Goal: Navigation & Orientation: Find specific page/section

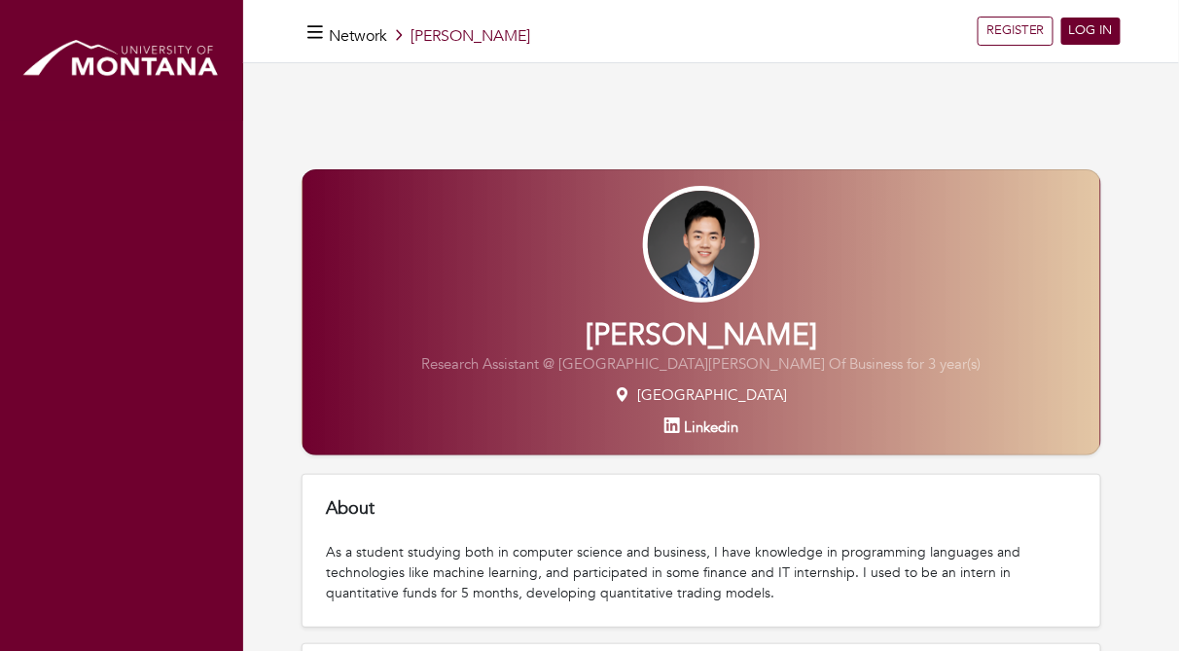
click at [591, 364] on p "Research Assistant @ [GEOGRAPHIC_DATA][PERSON_NAME] Of Business for 3 year(s)" at bounding box center [700, 364] width 797 height 22
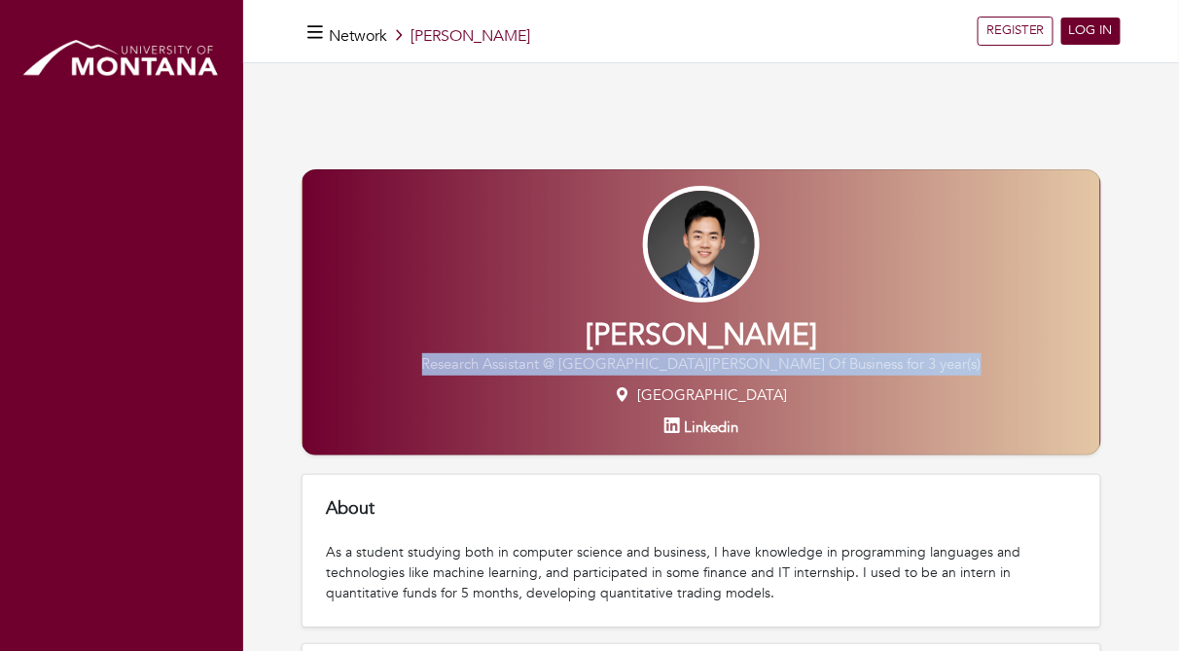
click at [591, 364] on p "Research Assistant @ University Of Notre Dame Mendoza College Of Business for 3…" at bounding box center [700, 364] width 797 height 22
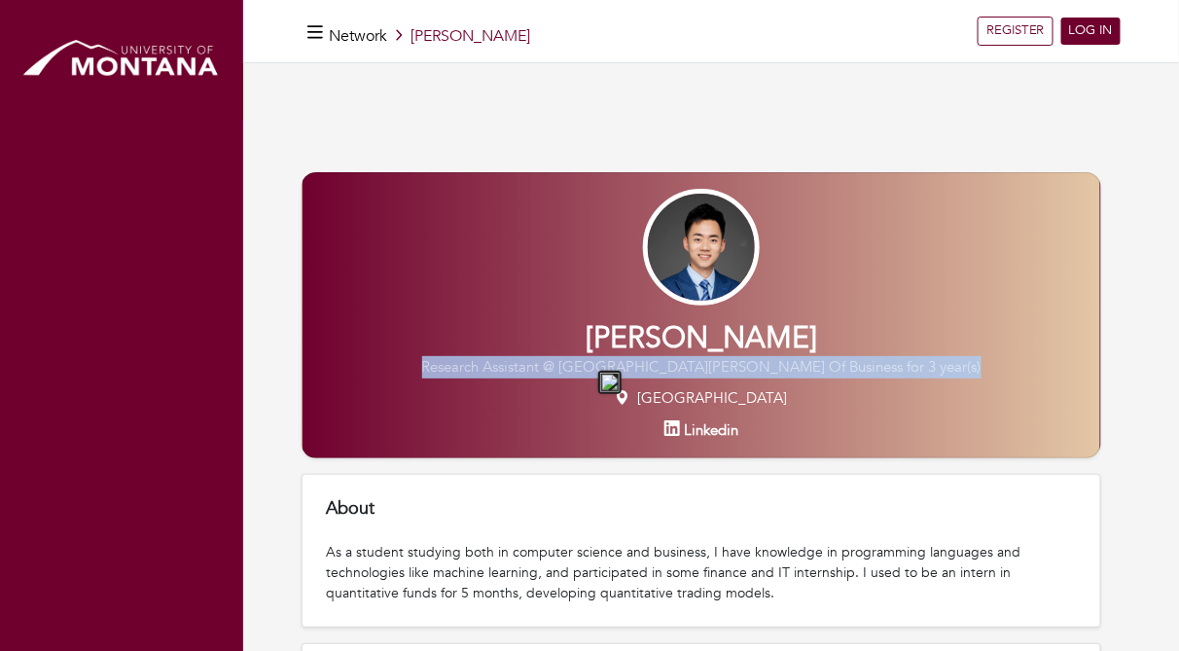
click at [619, 380] on img at bounding box center [609, 381] width 19 height 19
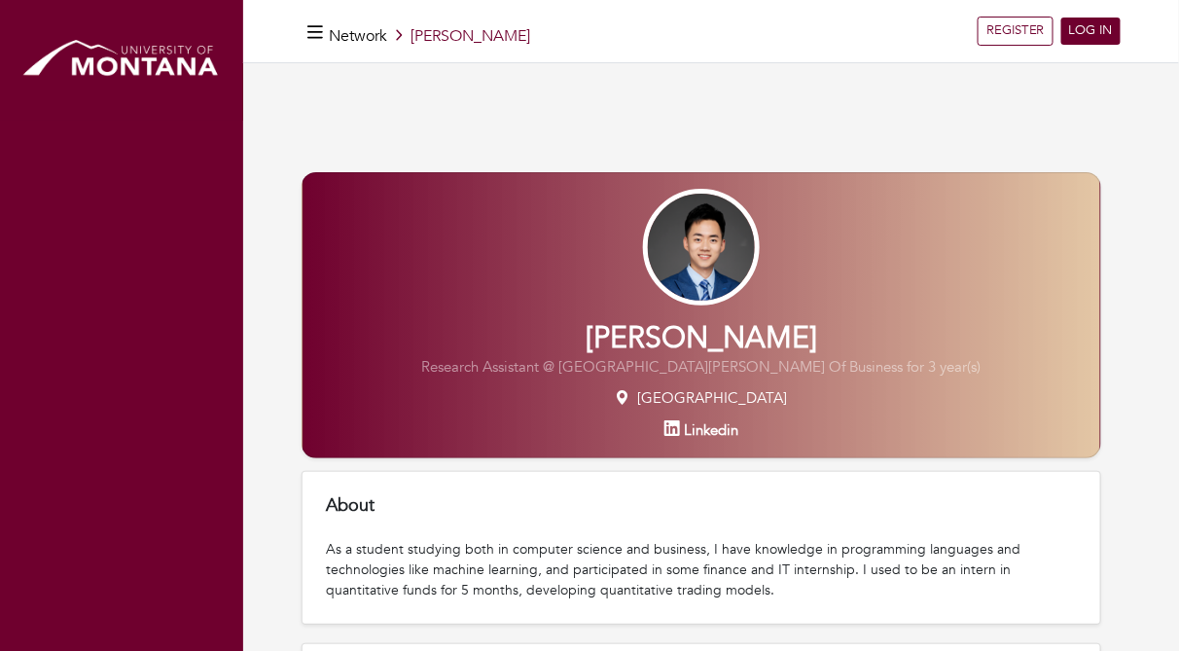
click at [578, 550] on div "As a student studying both in computer science and business, I have knowledge i…" at bounding box center [701, 569] width 751 height 61
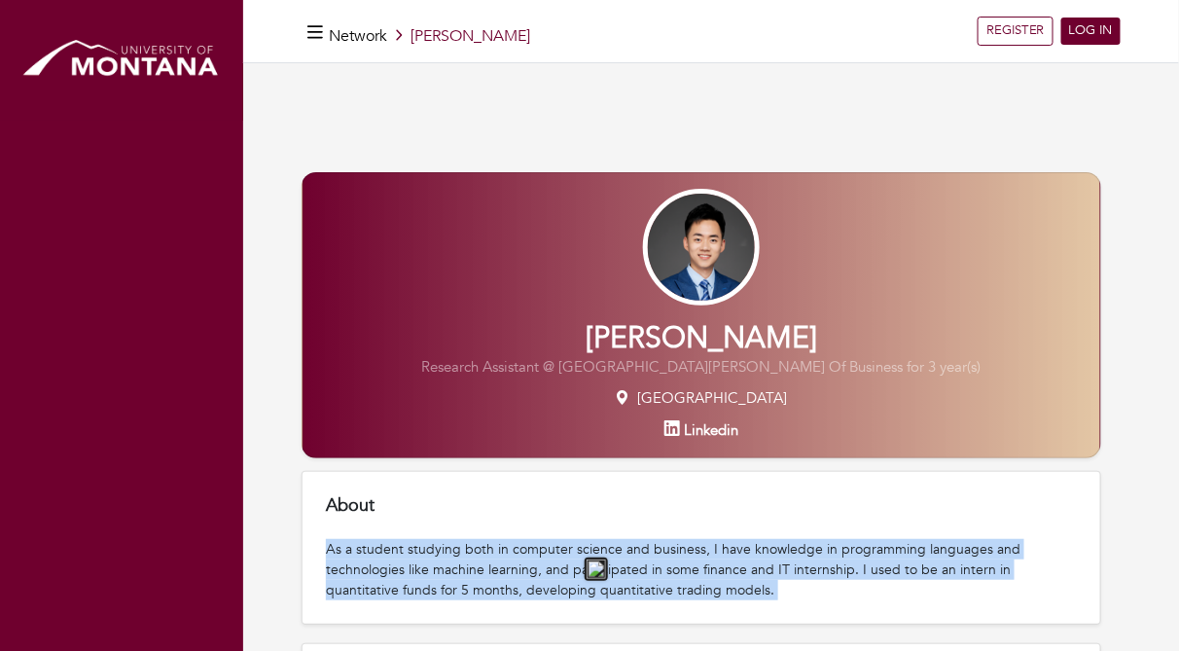
click at [578, 550] on div "As a student studying both in computer science and business, I have knowledge i…" at bounding box center [701, 569] width 751 height 61
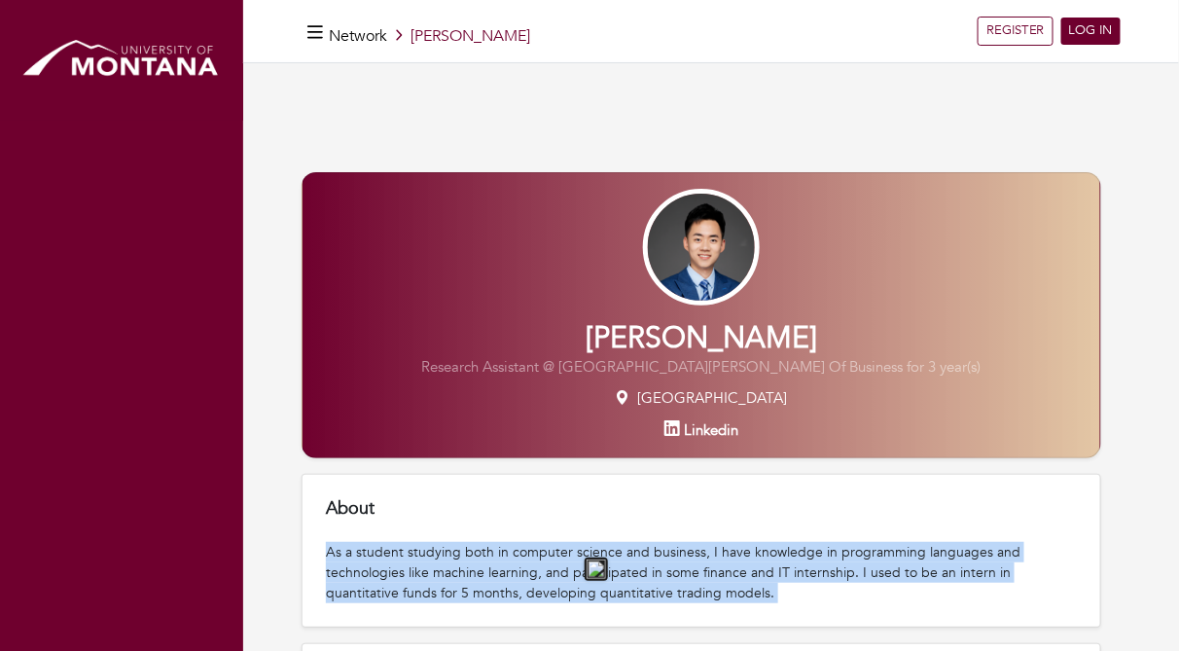
click at [600, 561] on img at bounding box center [595, 568] width 19 height 19
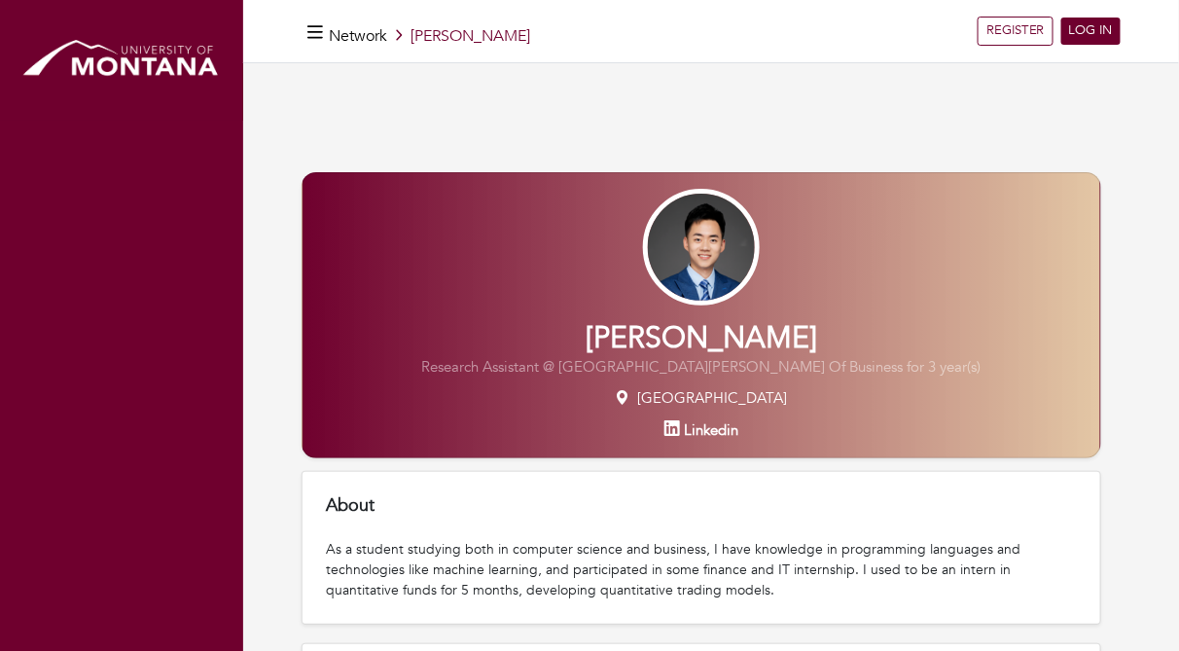
click at [617, 595] on div "As a student studying both in computer science and business, I have knowledge i…" at bounding box center [701, 569] width 751 height 61
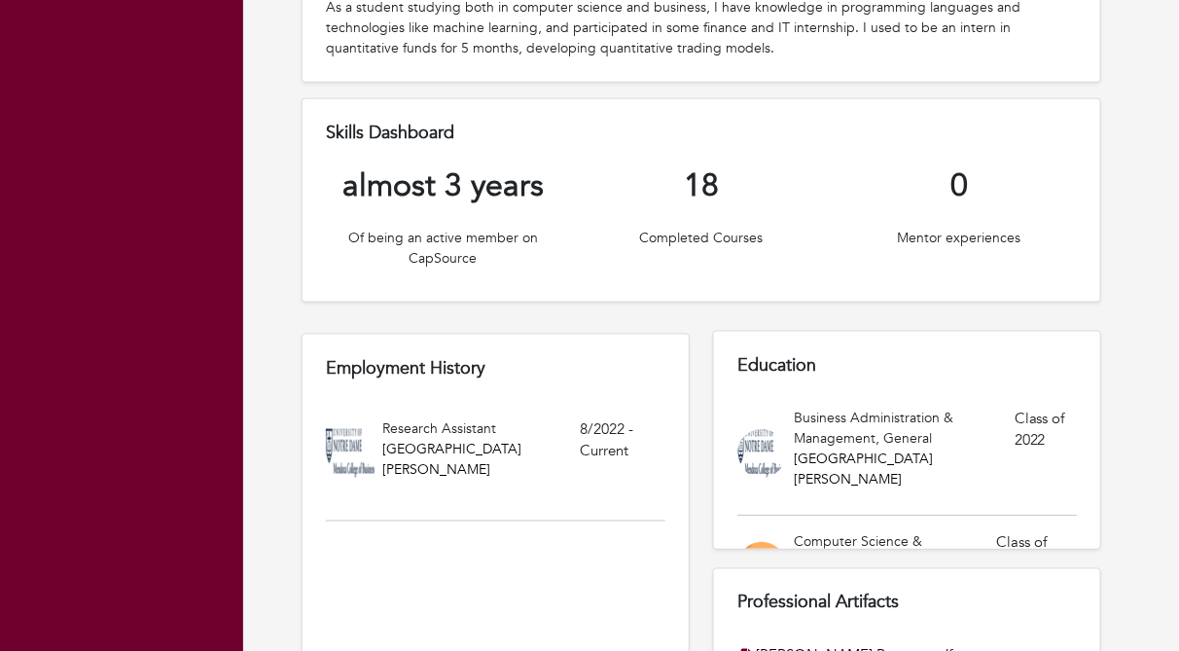
scroll to position [539, 0]
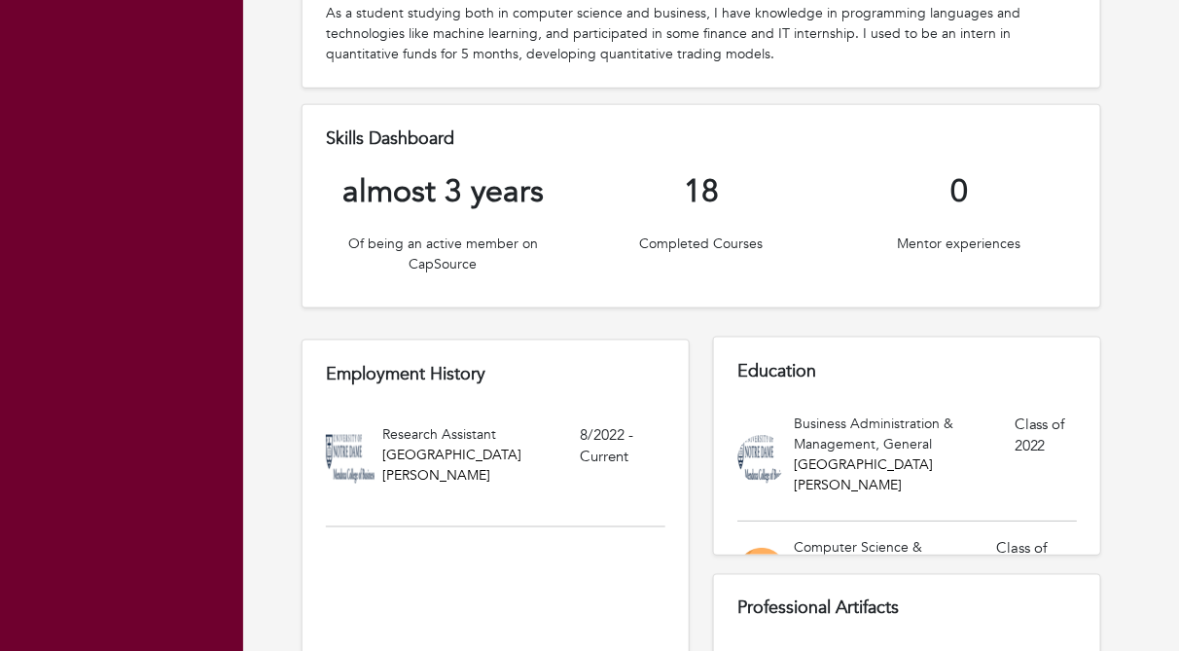
click at [869, 353] on div "Education Business Administration & Management, General University of Notre Dam…" at bounding box center [907, 445] width 388 height 219
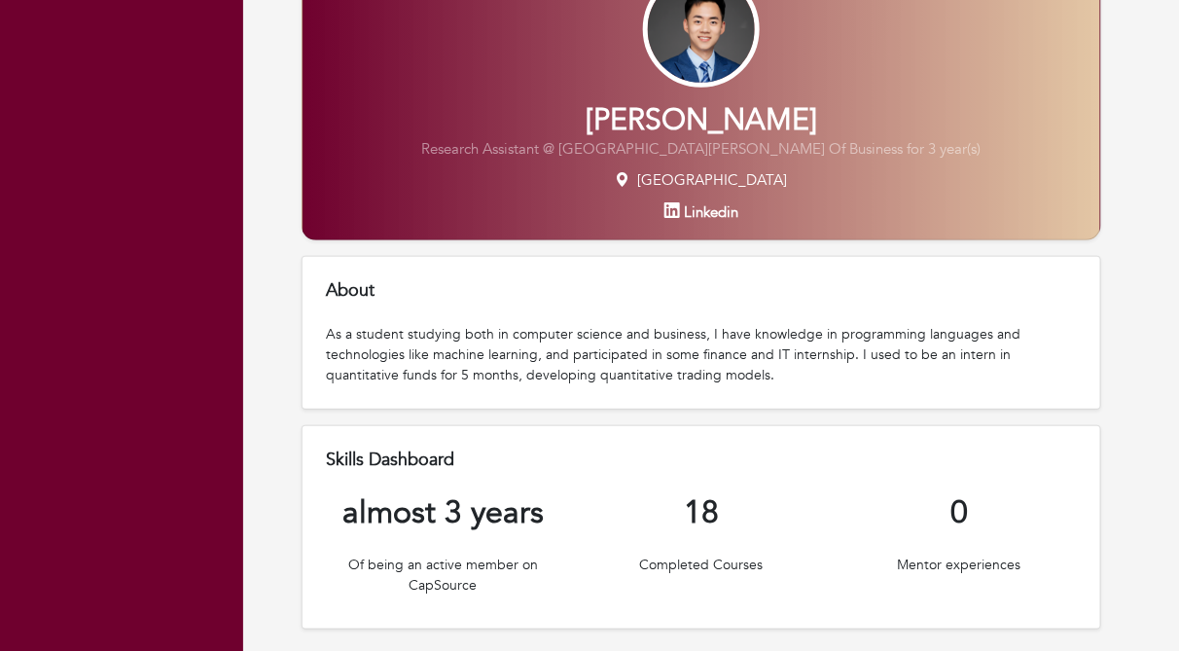
scroll to position [219, 0]
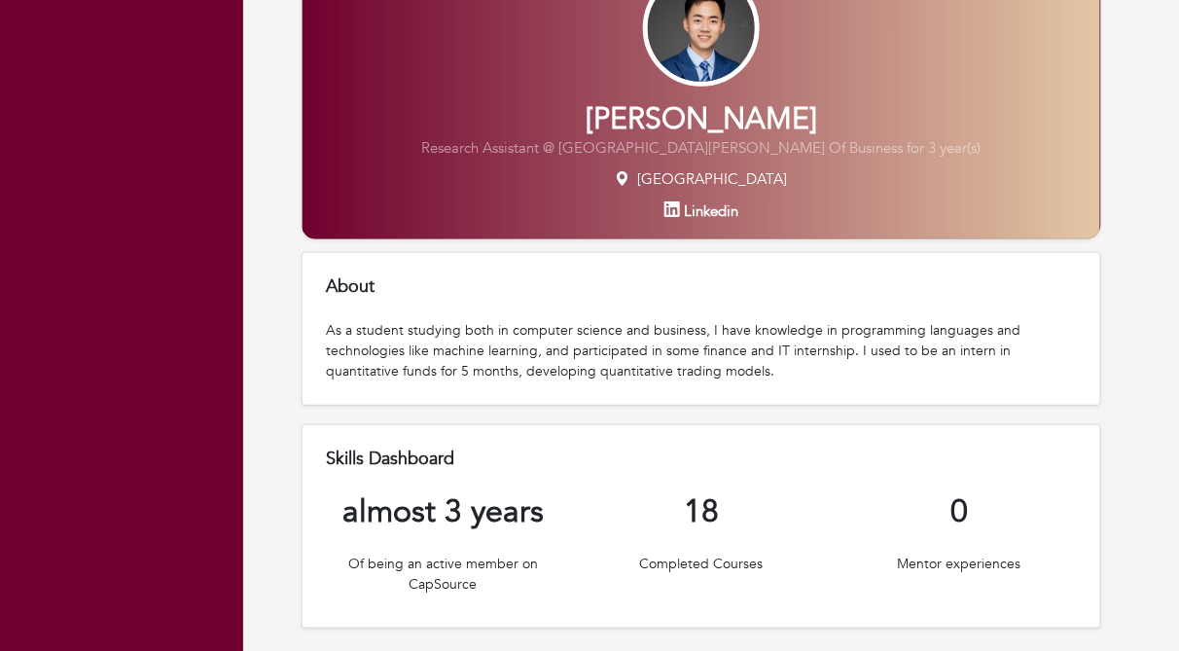
click at [450, 326] on div "As a student studying both in computer science and business, I have knowledge i…" at bounding box center [701, 350] width 751 height 61
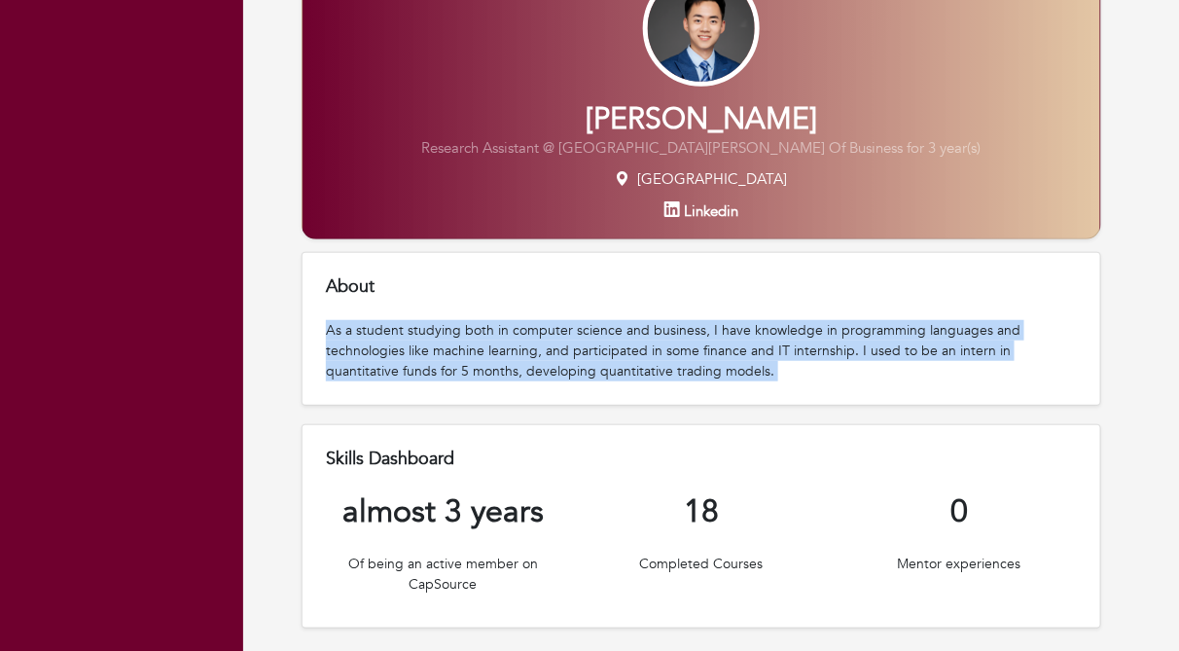
click at [450, 326] on div "As a student studying both in computer science and business, I have knowledge i…" at bounding box center [701, 350] width 751 height 61
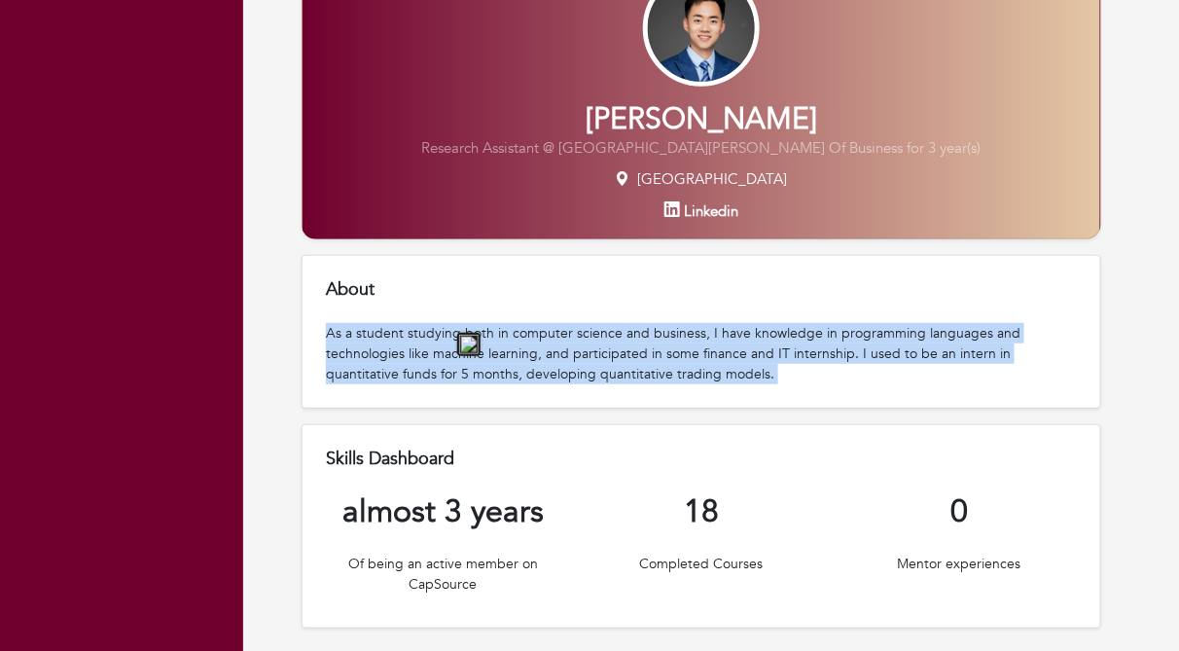
click at [463, 337] on img at bounding box center [468, 344] width 19 height 19
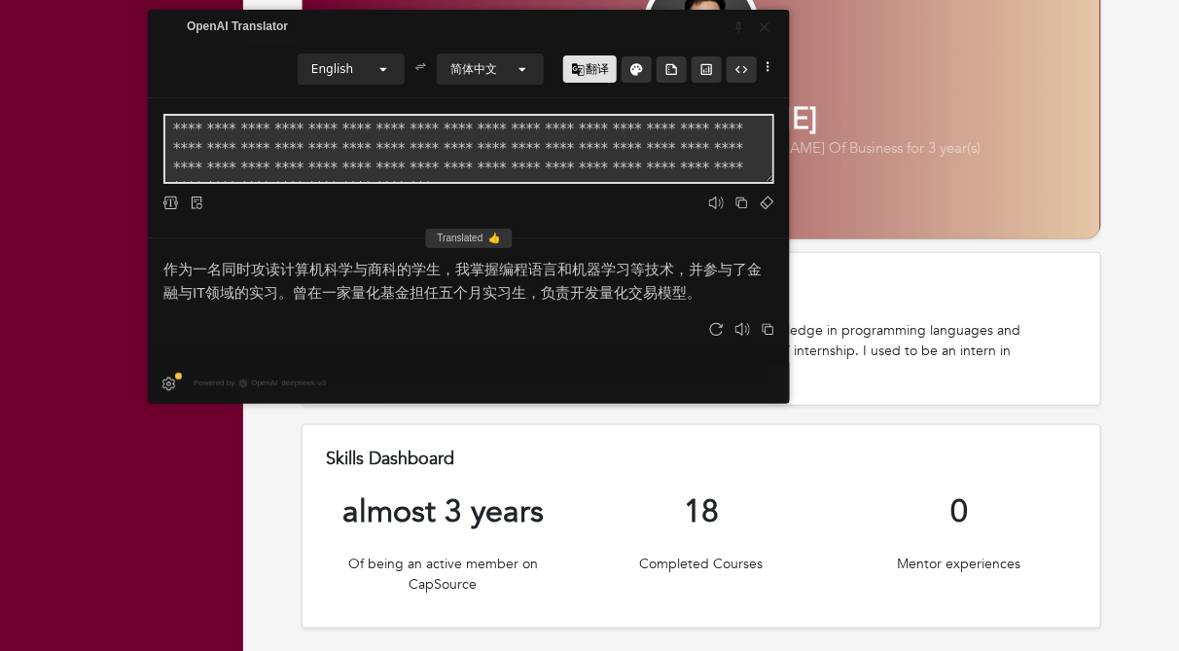
click at [835, 314] on div "About As a student studying both in computer science and business, I have knowl…" at bounding box center [700, 329] width 799 height 155
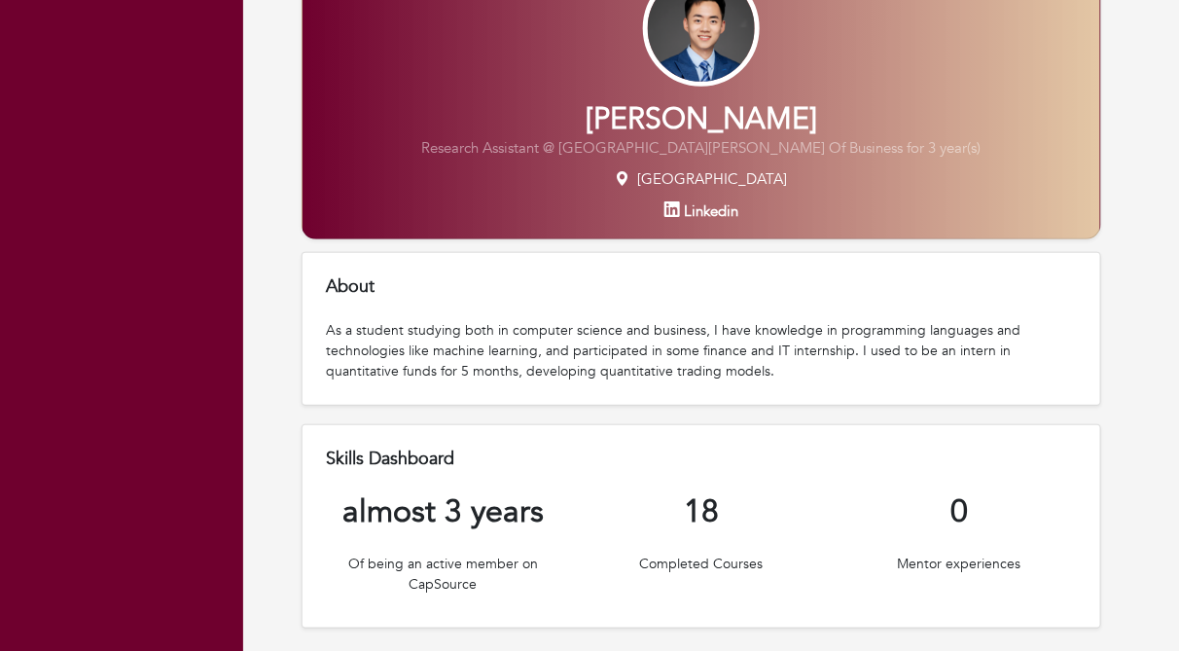
scroll to position [0, 0]
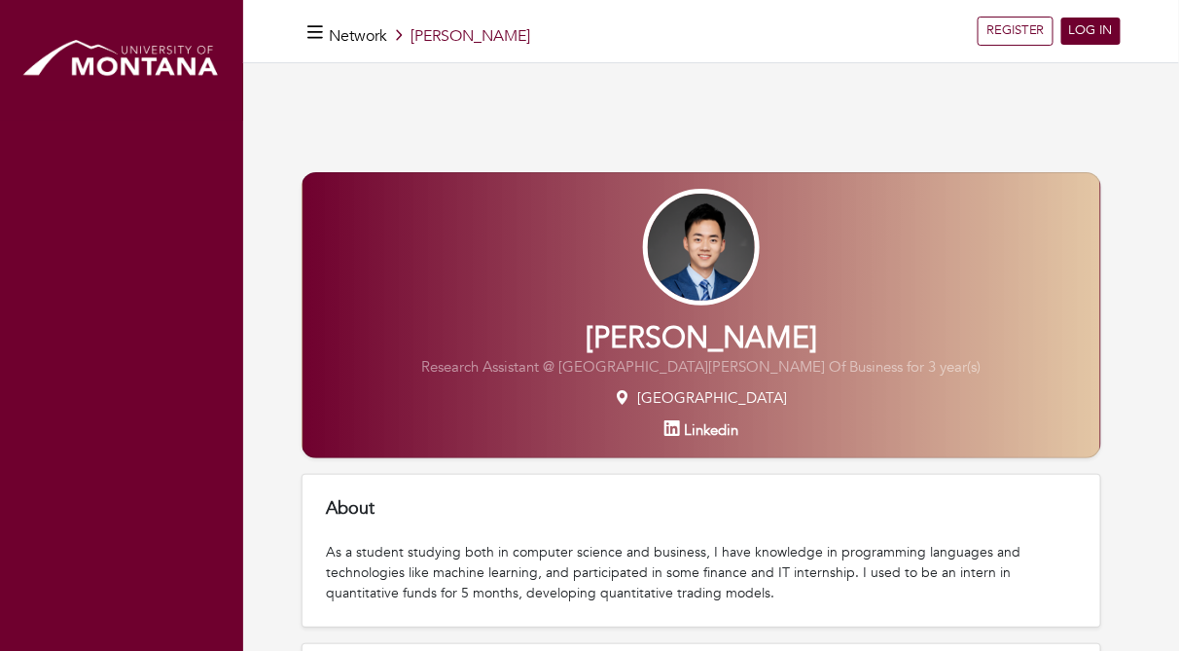
click at [172, 58] on img at bounding box center [121, 60] width 204 height 52
